Goal: Check status: Check status

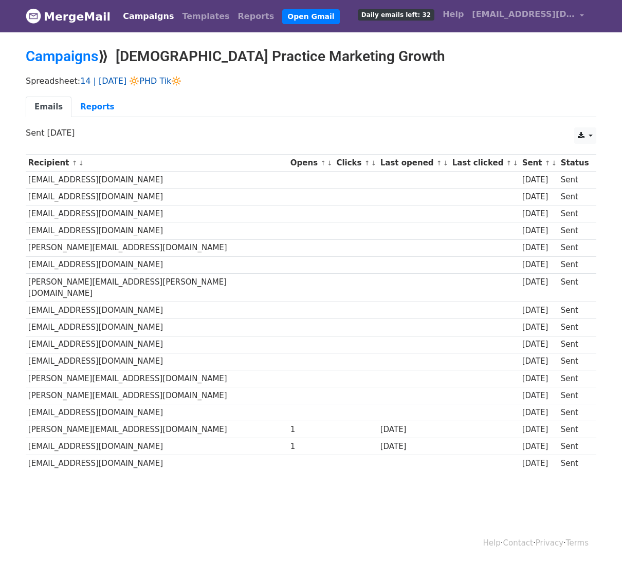
click at [159, 79] on link "14 | [DATE] 🔆PHD Tik🔆" at bounding box center [130, 81] width 101 height 10
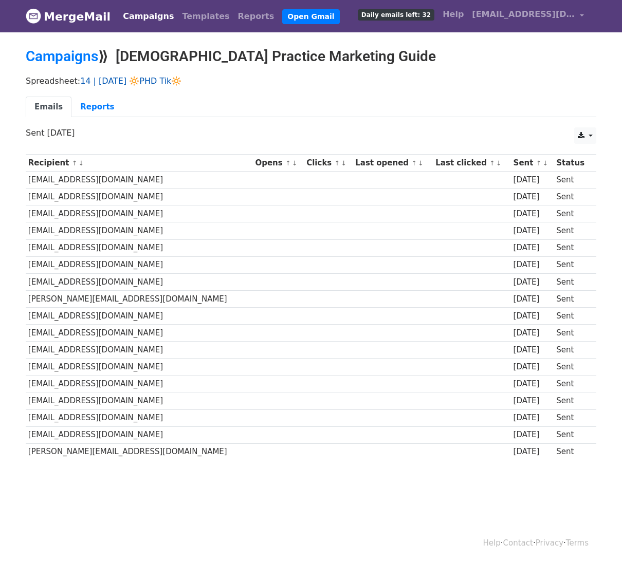
click at [155, 79] on link "14 | [DATE] 🔆PHD Tik🔆" at bounding box center [130, 81] width 101 height 10
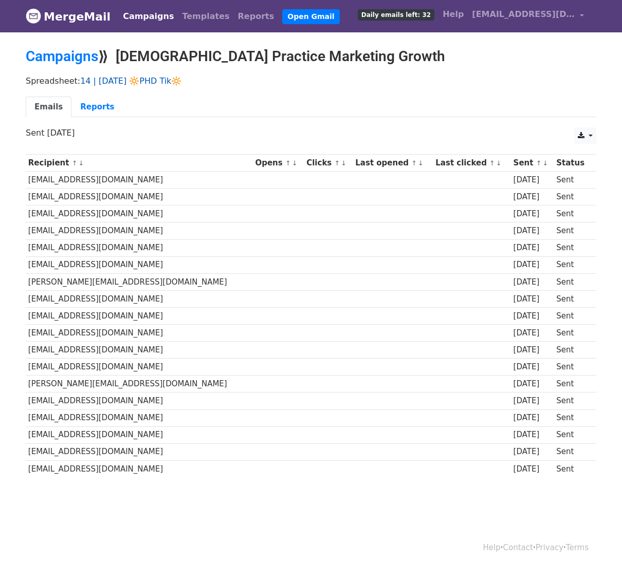
click at [153, 82] on link "14 | [DATE] 🔆PHD Tik🔆" at bounding box center [130, 81] width 101 height 10
